Goal: Information Seeking & Learning: Learn about a topic

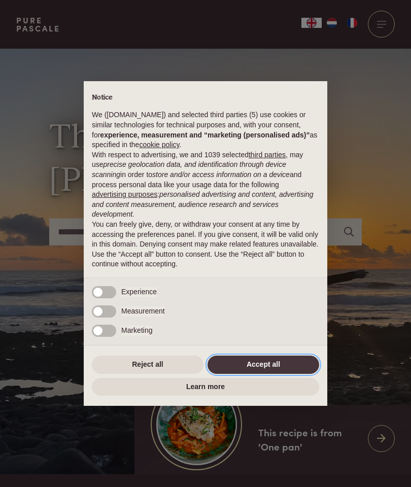
click at [273, 366] on button "Accept all" at bounding box center [263, 365] width 112 height 18
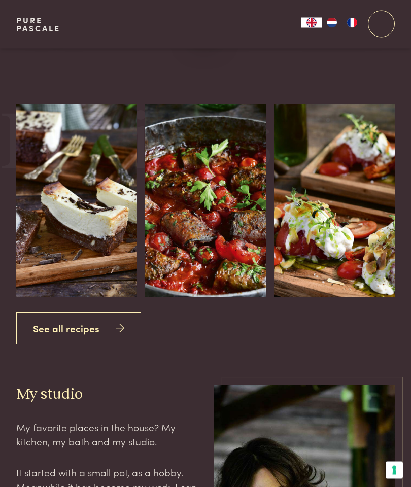
scroll to position [1626, 0]
click at [82, 344] on link "See all recipes" at bounding box center [78, 328] width 125 height 32
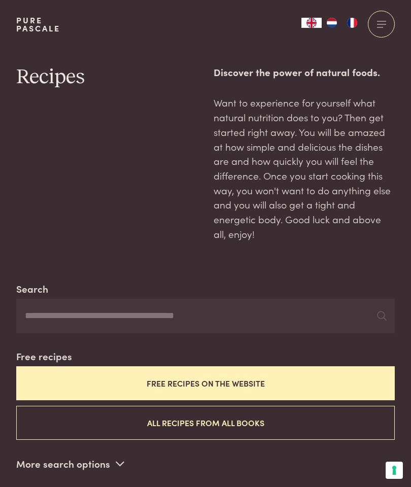
click at [245, 378] on button "Free recipes on the website" at bounding box center [205, 383] width 378 height 34
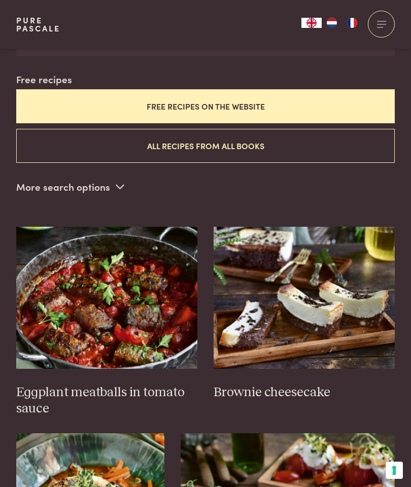
scroll to position [277, 0]
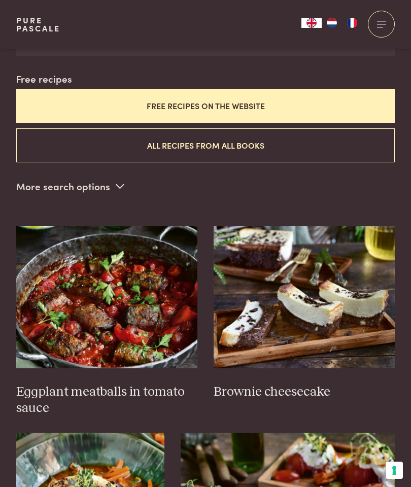
click at [334, 24] on img "NL" at bounding box center [332, 23] width 12 height 10
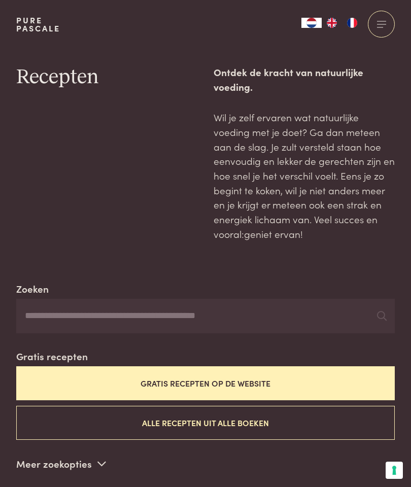
click at [255, 378] on button "Gratis recepten op de website" at bounding box center [205, 383] width 378 height 34
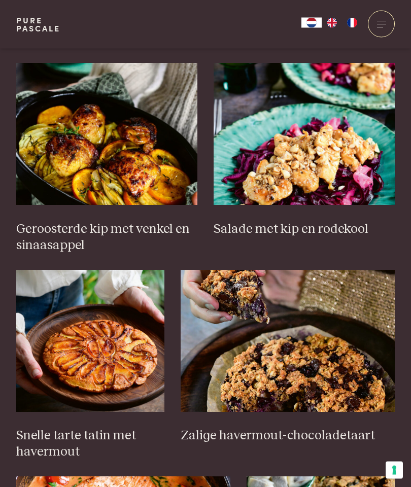
scroll to position [1060, 0]
click at [84, 436] on h3 "Snelle tarte tatin met havermout" at bounding box center [90, 444] width 148 height 32
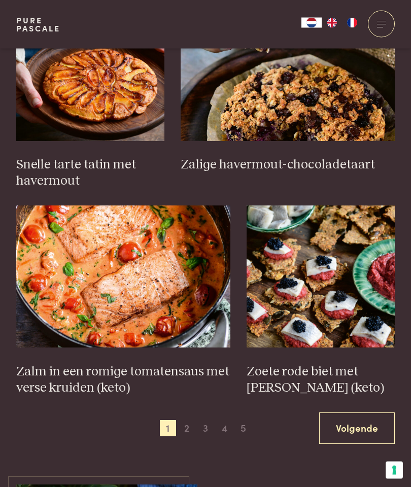
scroll to position [1331, 0]
click at [313, 111] on img at bounding box center [288, 70] width 214 height 142
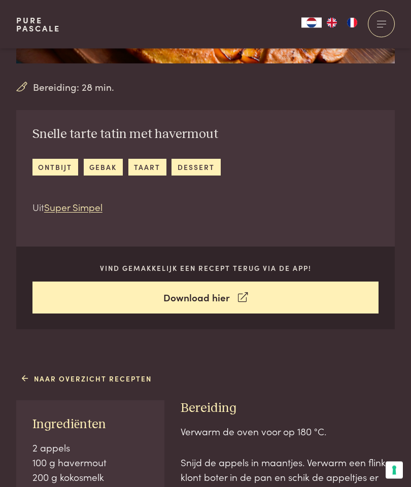
scroll to position [202, 0]
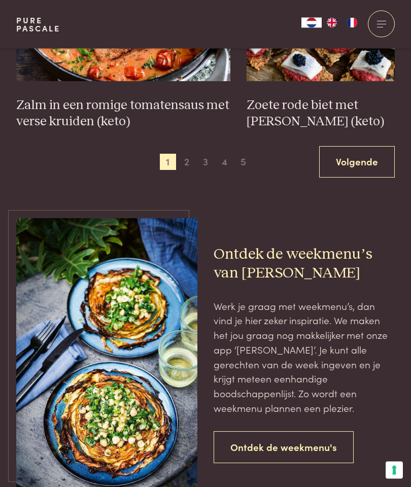
scroll to position [1598, 0]
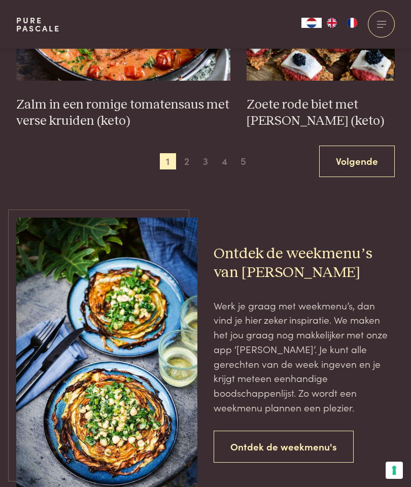
click at [307, 436] on link "Ontdek de weekmenu's" at bounding box center [284, 447] width 140 height 32
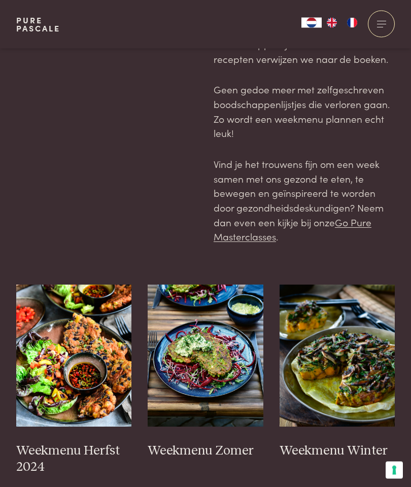
scroll to position [99, 0]
click at [214, 355] on img at bounding box center [206, 356] width 116 height 142
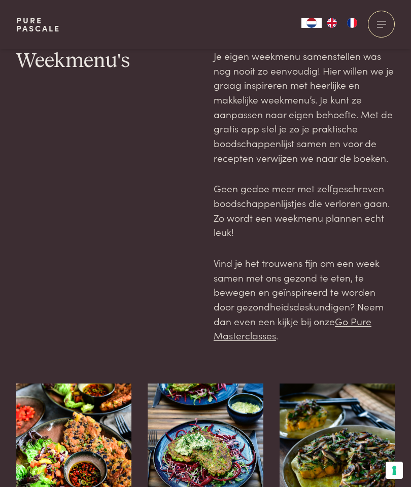
scroll to position [139, 0]
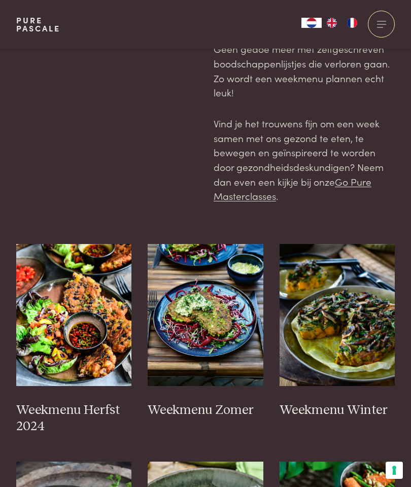
click at [71, 327] on img at bounding box center [74, 315] width 116 height 142
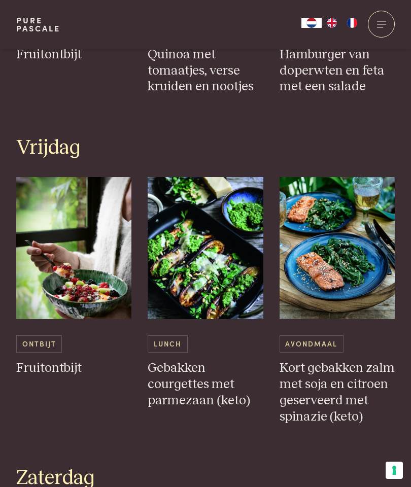
scroll to position [1633, 0]
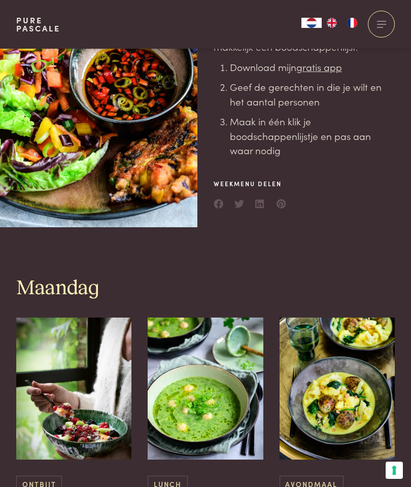
scroll to position [215, 0]
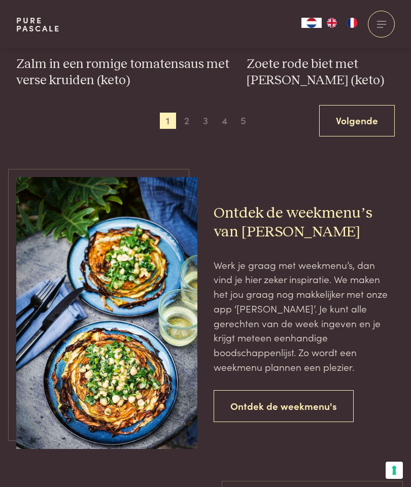
scroll to position [22, 0]
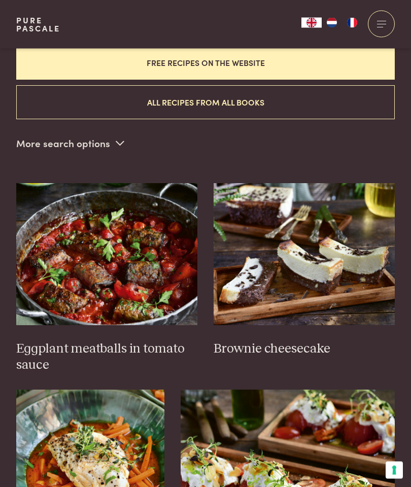
scroll to position [321, 0]
